Goal: Information Seeking & Learning: Understand process/instructions

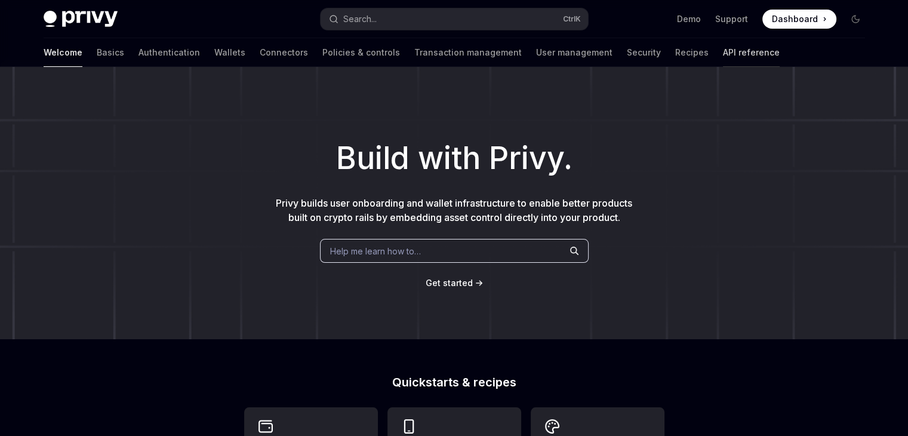
click at [723, 59] on link "API reference" at bounding box center [751, 52] width 57 height 29
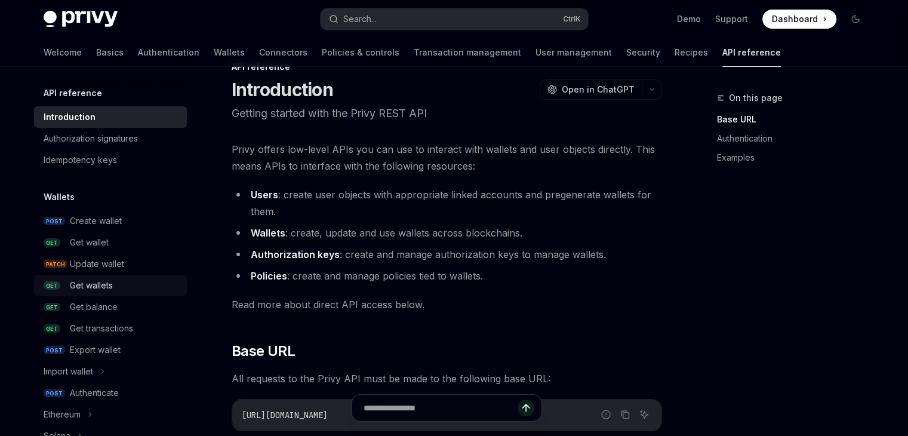
scroll to position [14, 0]
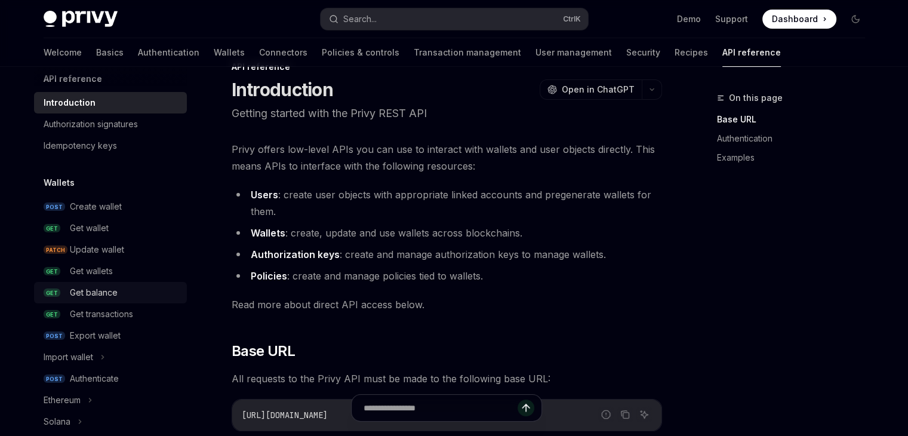
click at [104, 290] on div "Get balance" at bounding box center [94, 292] width 48 height 14
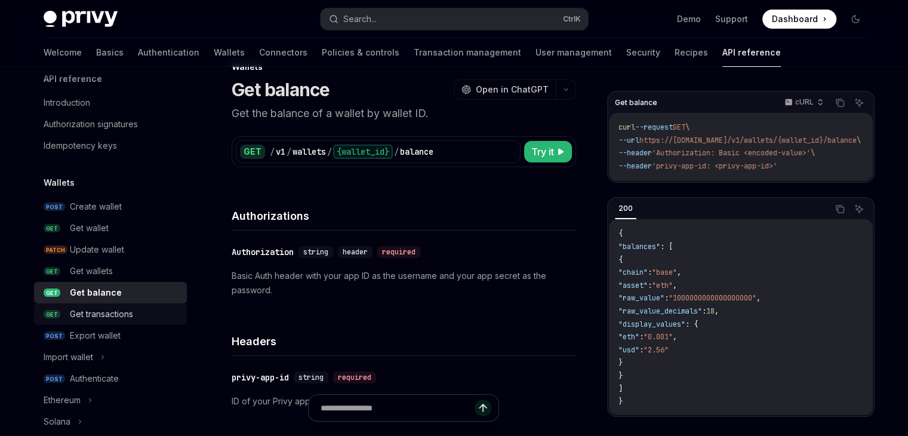
click at [91, 309] on div "Get transactions" at bounding box center [101, 314] width 63 height 14
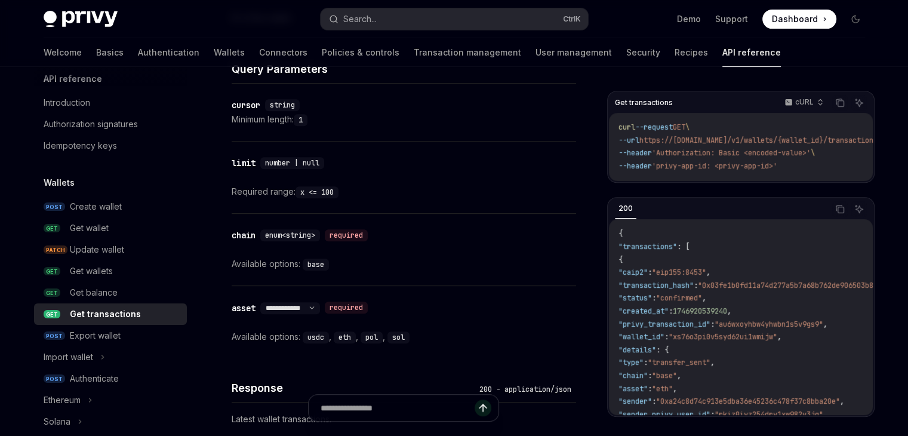
scroll to position [833, 0]
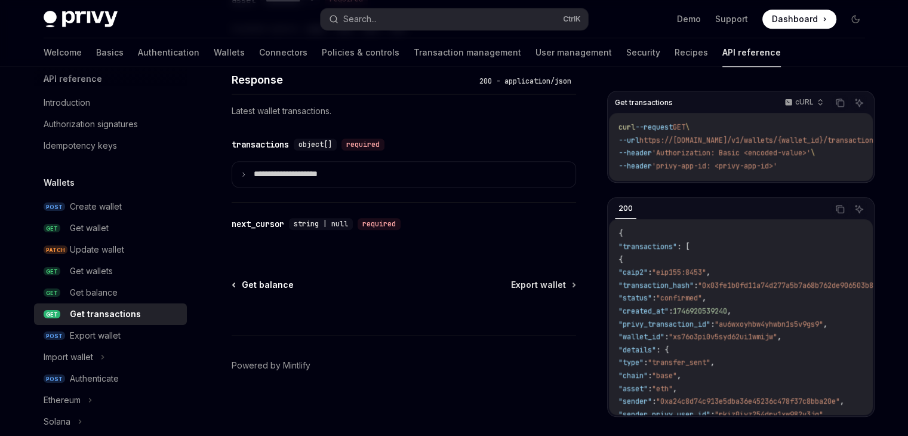
click at [259, 281] on span "Get balance" at bounding box center [268, 285] width 52 height 12
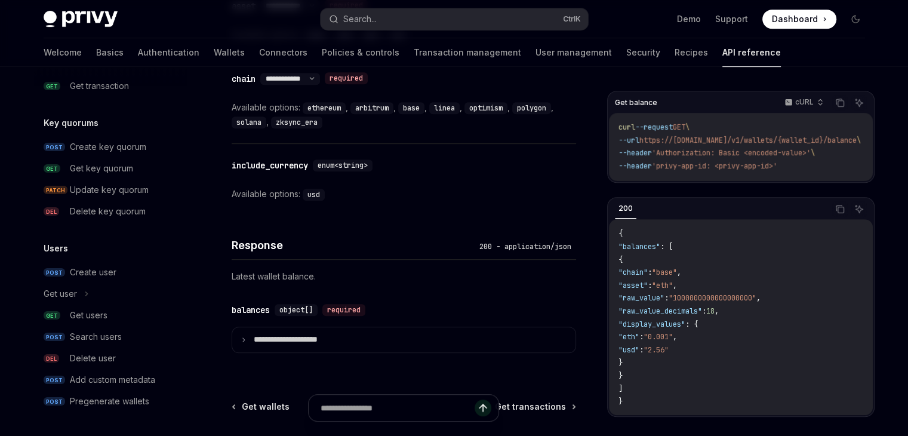
scroll to position [641, 0]
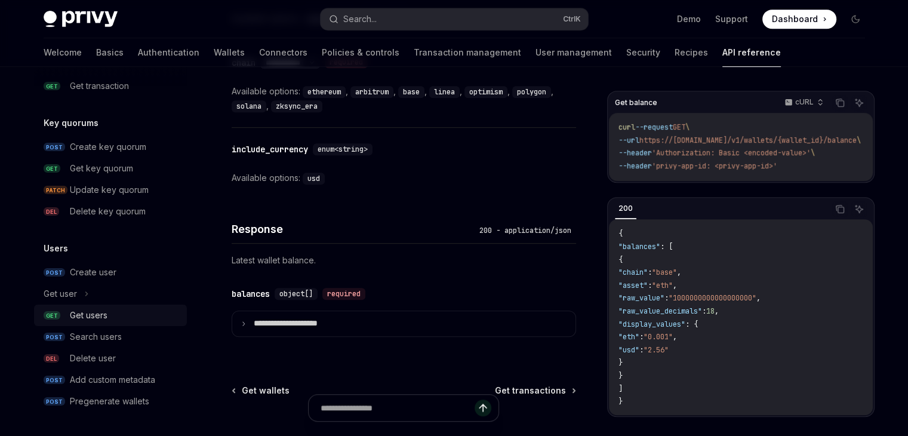
click at [76, 319] on div "Get users" at bounding box center [89, 315] width 38 height 14
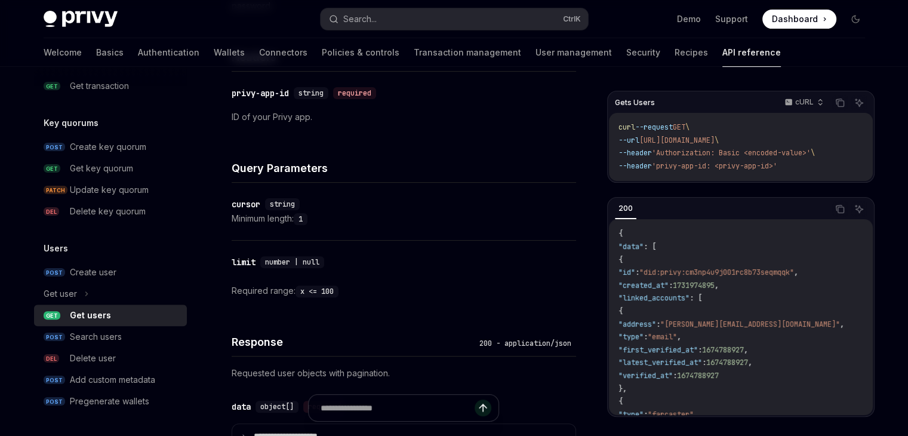
scroll to position [358, 0]
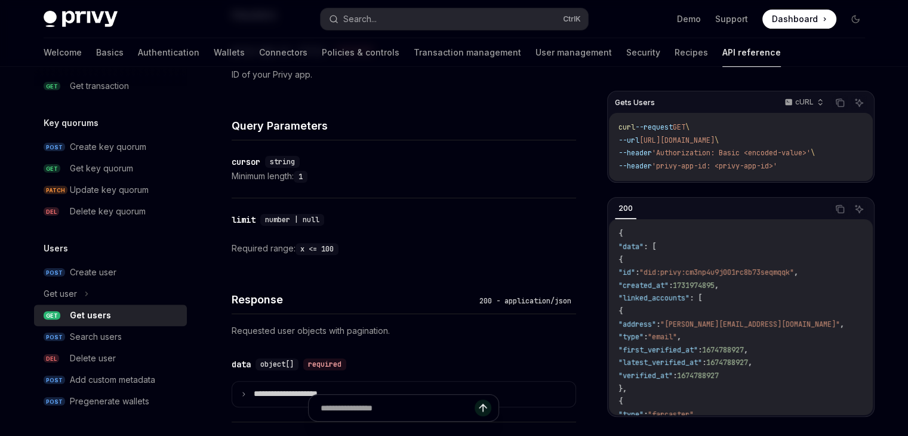
click at [303, 325] on p "Requested user objects with pagination." at bounding box center [404, 331] width 344 height 14
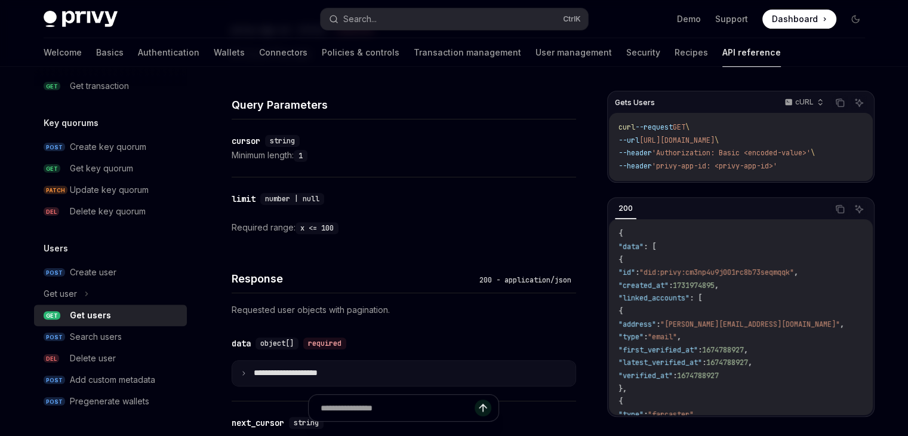
scroll to position [379, 0]
click at [310, 377] on summary "**********" at bounding box center [403, 372] width 343 height 25
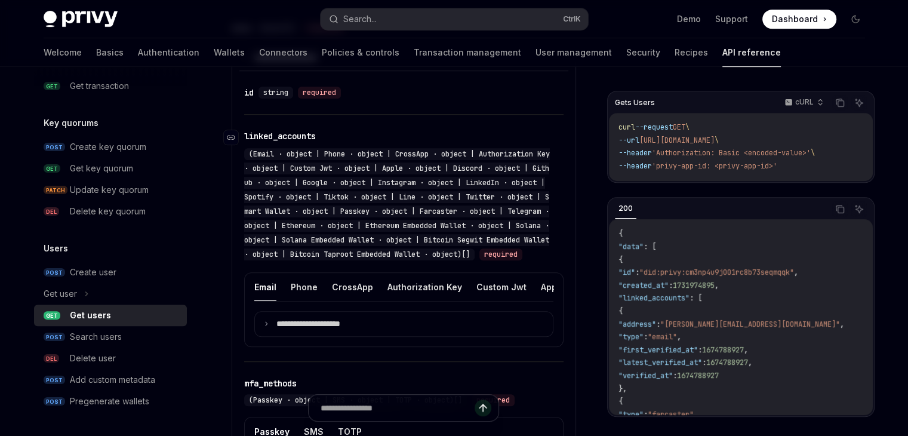
scroll to position [693, 0]
click at [325, 190] on div "(Email · object | Phone · object | CrossApp · object | Authorization Key · obje…" at bounding box center [397, 205] width 306 height 112
click at [372, 192] on span "(Email · object | Phone · object | CrossApp · object | Authorization Key · obje…" at bounding box center [397, 205] width 306 height 110
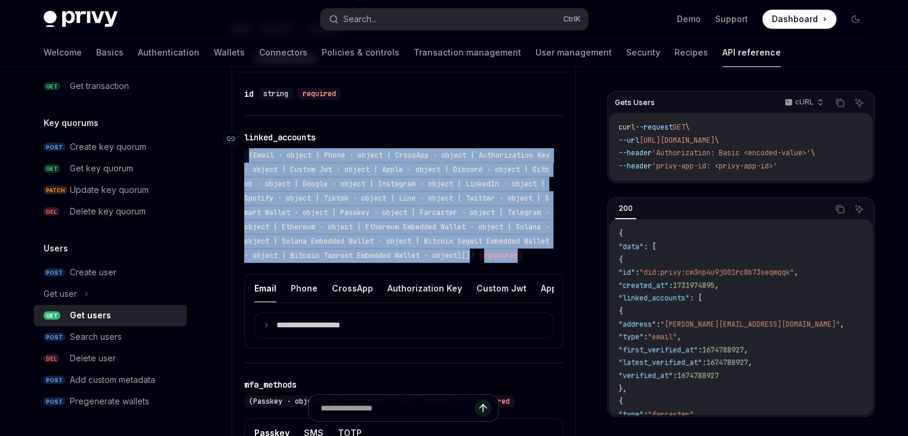
drag, startPoint x: 372, startPoint y: 192, endPoint x: 455, endPoint y: 245, distance: 98.5
click at [455, 245] on div "(Email · object | Phone · object | CrossApp · object | Authorization Key · obje…" at bounding box center [397, 205] width 306 height 112
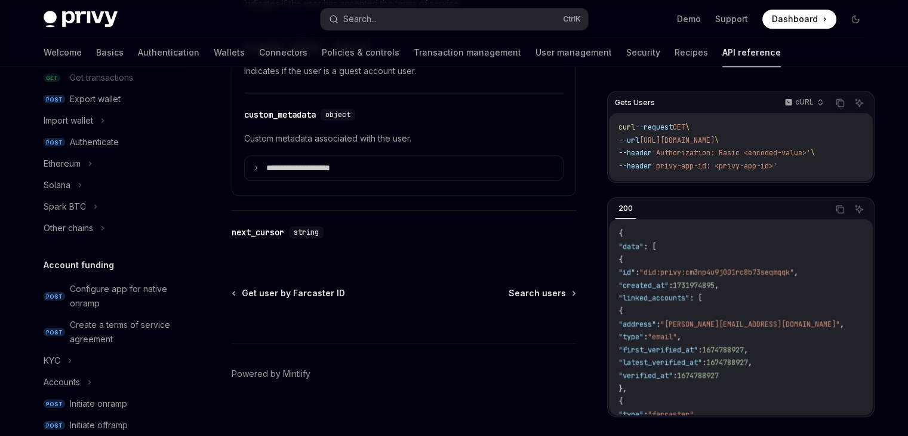
scroll to position [251, 0]
drag, startPoint x: 128, startPoint y: 318, endPoint x: 192, endPoint y: 113, distance: 215.1
click at [192, 113] on div "API reference Introduction Authorization signatures Idempotency keys Wallets PO…" at bounding box center [120, 251] width 172 height 369
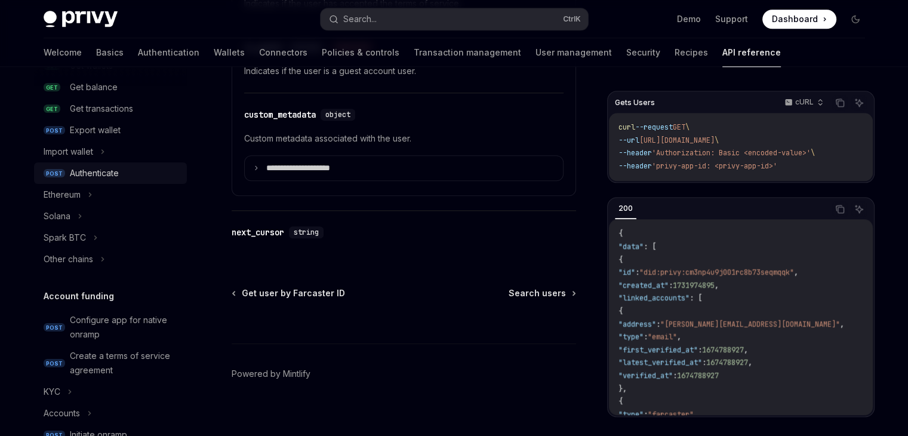
click at [90, 178] on div "Authenticate" at bounding box center [94, 173] width 49 height 14
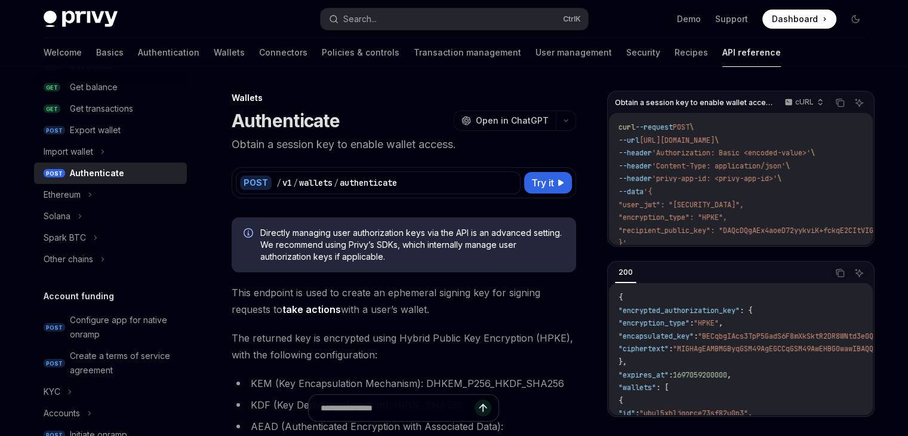
scroll to position [139, 0]
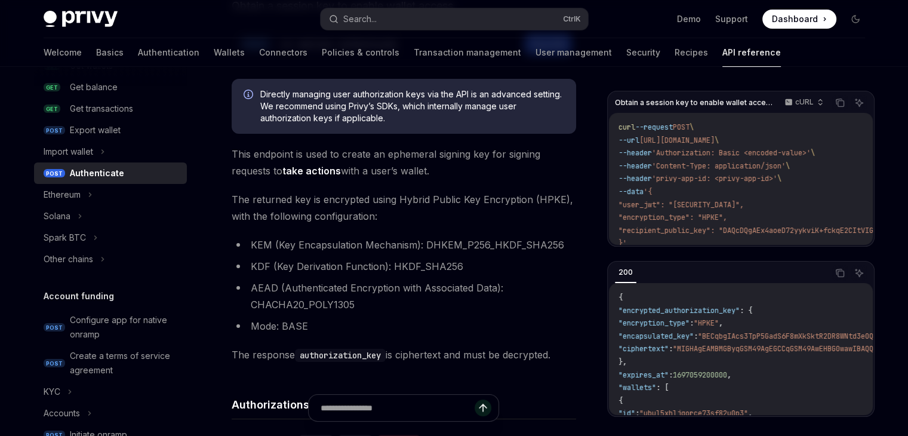
click at [364, 276] on ul "KEM (Key Encapsulation Mechanism): DHKEM_P256_HKDF_SHA256 KDF (Key Derivation F…" at bounding box center [404, 285] width 344 height 98
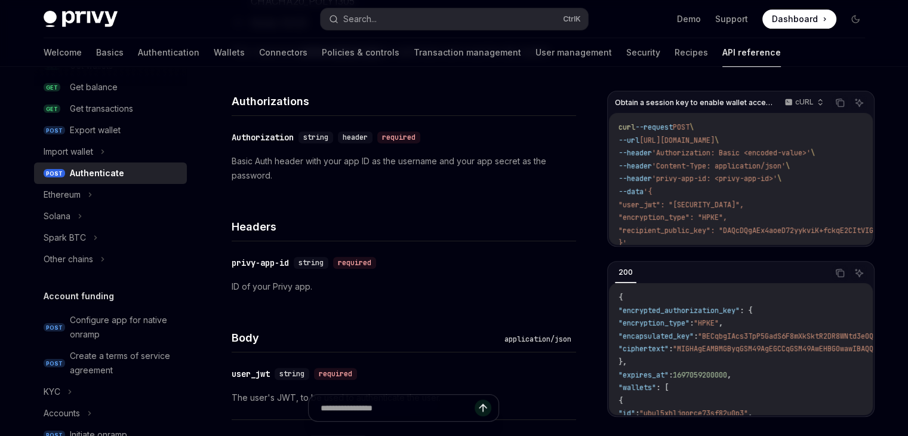
scroll to position [442, 0]
click at [365, 266] on div "required" at bounding box center [354, 263] width 43 height 12
click at [516, 340] on div "application/json" at bounding box center [538, 339] width 76 height 12
click at [475, 298] on div "​ privy-app-id string required ID of your Privy app." at bounding box center [404, 274] width 344 height 67
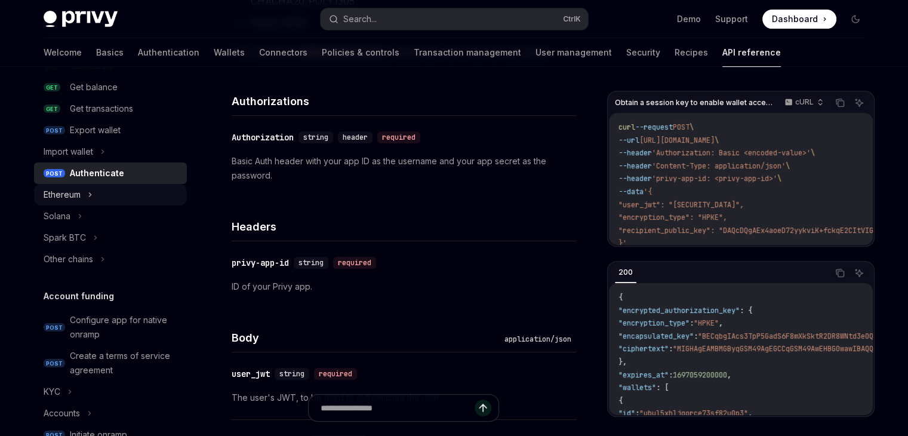
click at [62, 204] on div "Ethereum" at bounding box center [110, 194] width 153 height 21
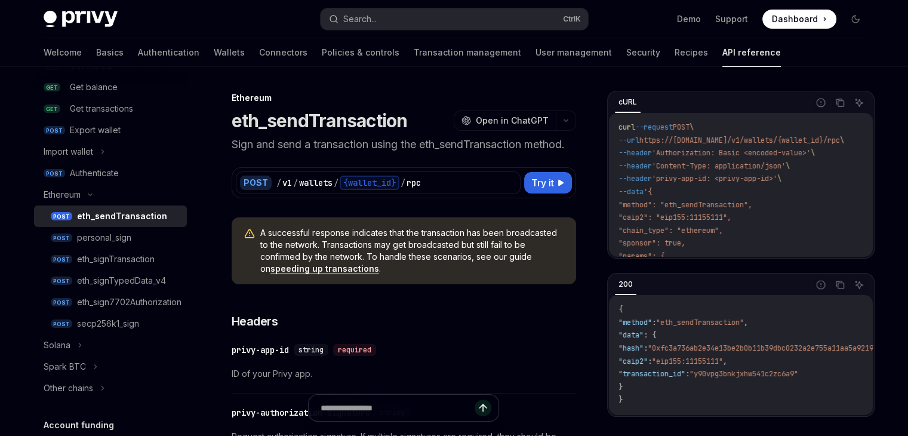
click at [100, 213] on div "eth_sendTransaction" at bounding box center [122, 216] width 90 height 14
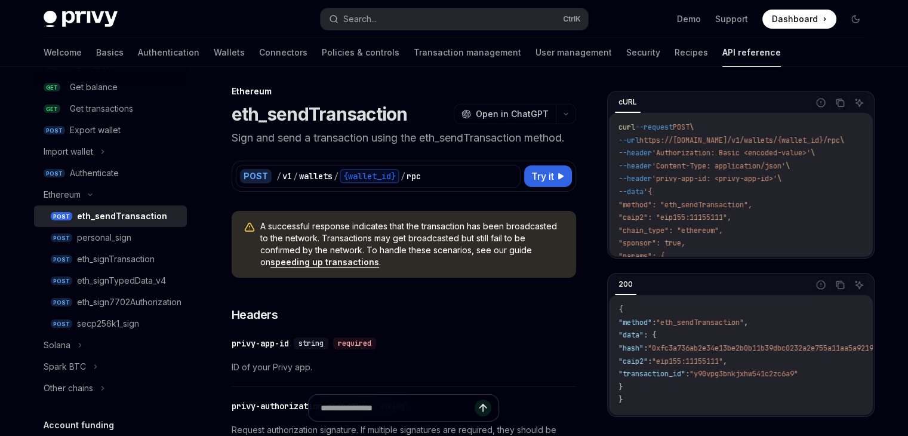
scroll to position [7, 0]
click at [301, 260] on link "speeding up transactions" at bounding box center [324, 261] width 109 height 11
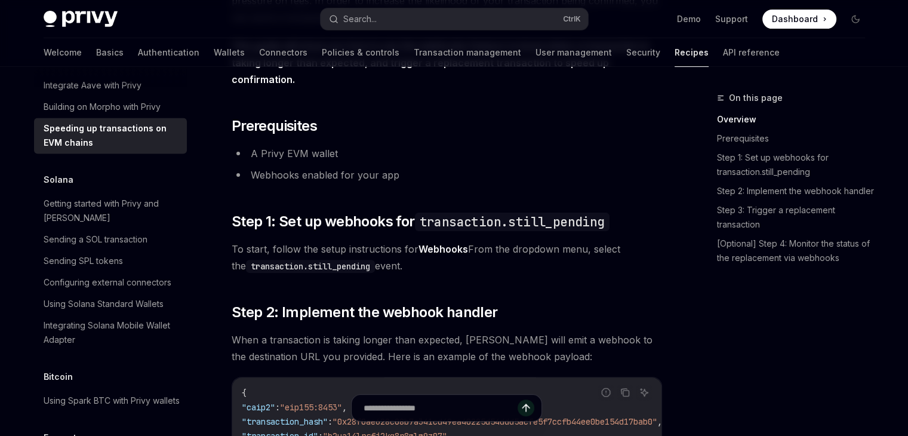
scroll to position [324, 0]
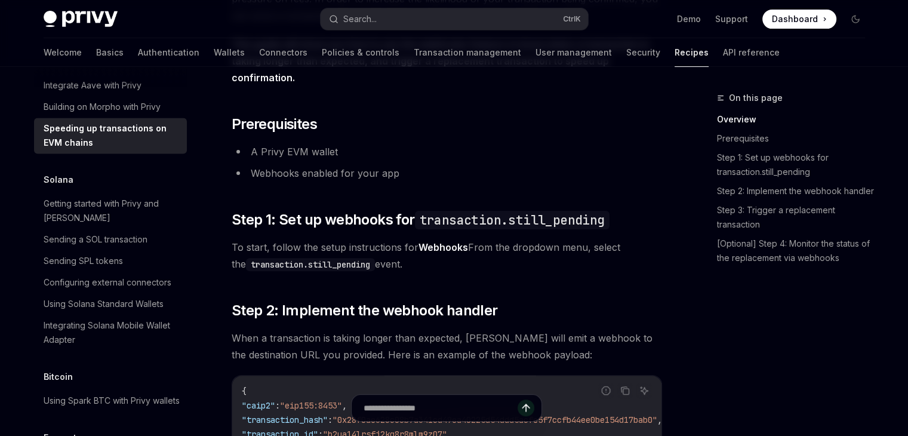
click at [282, 143] on li "A Privy EVM wallet" at bounding box center [447, 151] width 430 height 17
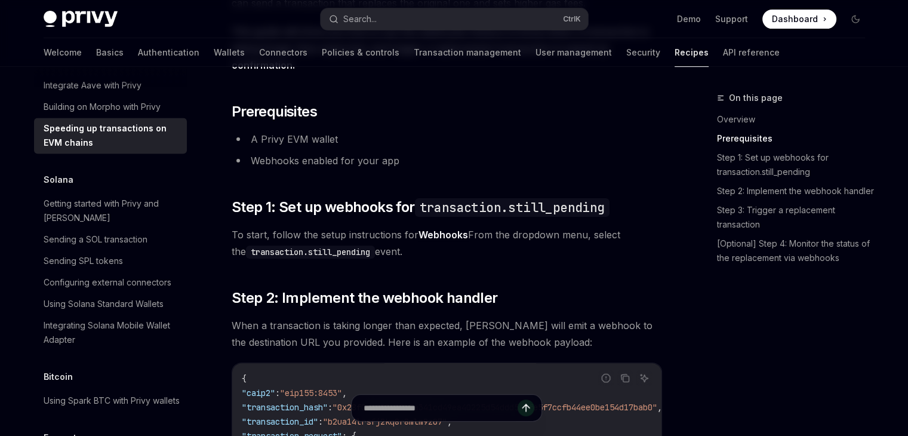
drag, startPoint x: 444, startPoint y: 165, endPoint x: 480, endPoint y: 120, distance: 57.7
click at [480, 131] on li "A Privy EVM wallet" at bounding box center [447, 139] width 430 height 17
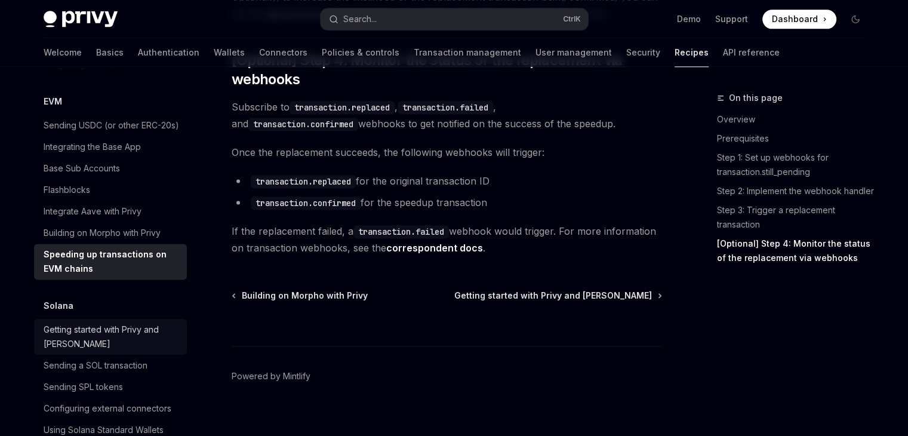
scroll to position [1676, 0]
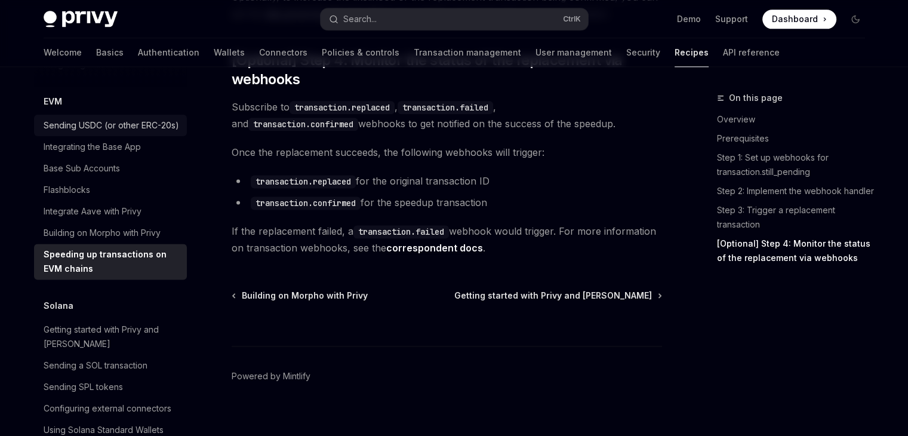
click at [124, 133] on div "Sending USDC (or other ERC-20s)" at bounding box center [112, 125] width 136 height 14
type textarea "*"
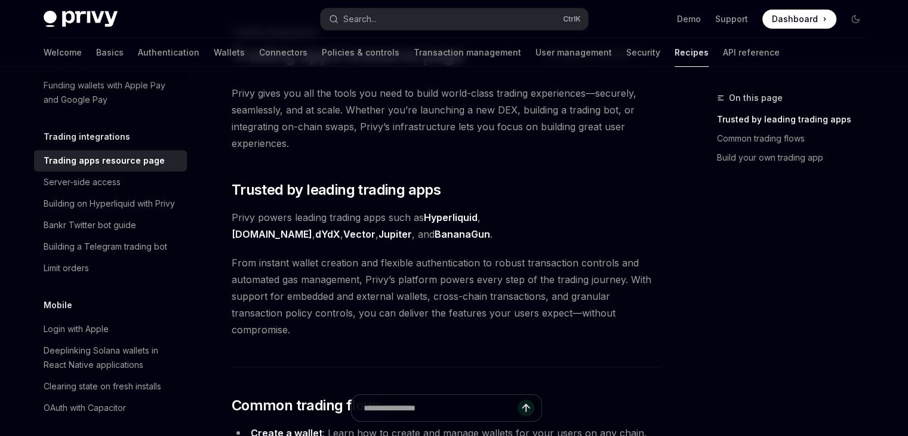
scroll to position [1208, 0]
